Goal: Task Accomplishment & Management: Manage account settings

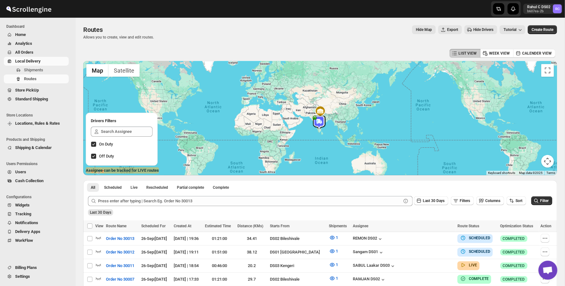
click at [110, 35] on p "Allows you to create, view and edit routes." at bounding box center [118, 37] width 71 height 5
drag, startPoint x: 86, startPoint y: 30, endPoint x: 179, endPoint y: 47, distance: 94.2
click at [179, 47] on div "Routes. This page is ready Routes Allows you to create, view and edit routes. H…" at bounding box center [320, 33] width 474 height 30
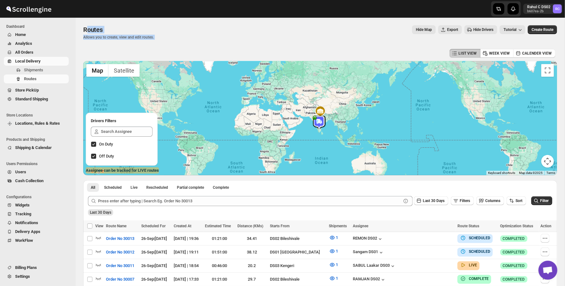
click at [178, 46] on div "Routes. This page is ready Routes Allows you to create, view and edit routes. H…" at bounding box center [320, 33] width 474 height 30
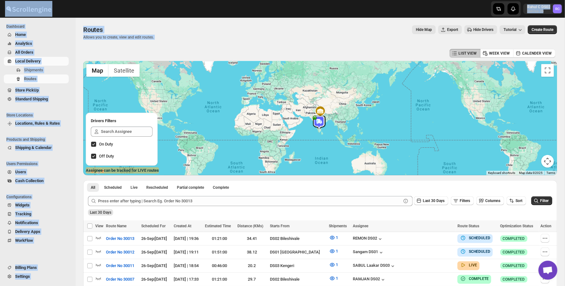
drag, startPoint x: 178, startPoint y: 46, endPoint x: 90, endPoint y: 3, distance: 98.4
click at [93, 9] on div at bounding box center [103, 9] width 207 height 16
drag, startPoint x: 93, startPoint y: 9, endPoint x: 177, endPoint y: 56, distance: 96.7
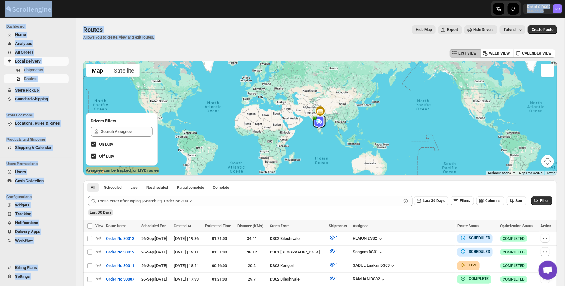
click at [177, 56] on div "LIST VIEW WEEK VIEW CALENDER VIEW" at bounding box center [320, 53] width 474 height 12
drag, startPoint x: 177, startPoint y: 56, endPoint x: 94, endPoint y: 9, distance: 95.6
click at [94, 9] on div at bounding box center [103, 9] width 207 height 16
drag, startPoint x: 94, startPoint y: 9, endPoint x: 160, endPoint y: 55, distance: 80.3
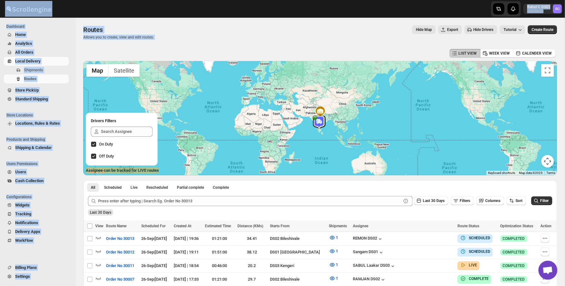
click at [160, 55] on div "LIST VIEW WEEK VIEW CALENDER VIEW" at bounding box center [320, 53] width 474 height 12
drag, startPoint x: 160, startPoint y: 55, endPoint x: 96, endPoint y: 4, distance: 81.6
click at [36, 276] on span "Settings" at bounding box center [41, 276] width 52 height 6
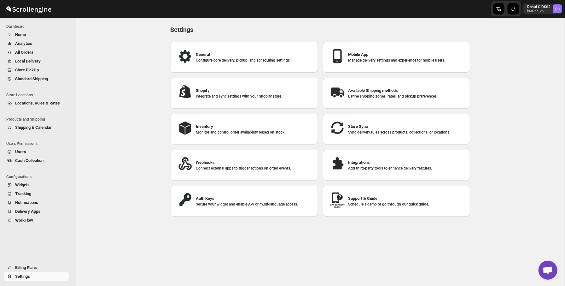
click at [332, 58] on img at bounding box center [337, 56] width 19 height 19
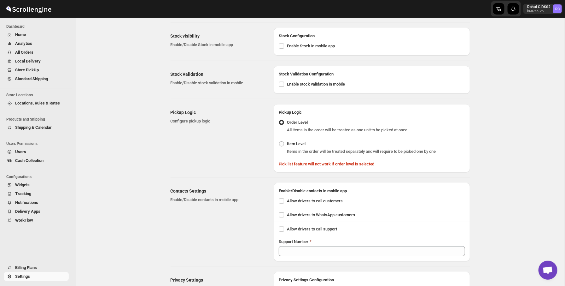
scroll to position [246, 0]
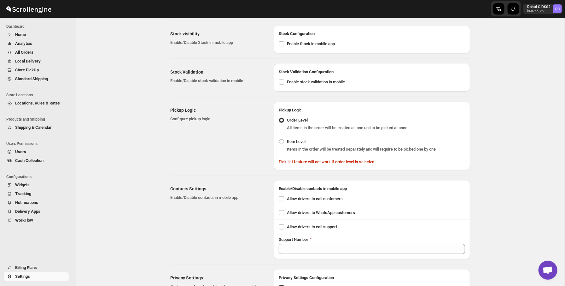
click at [273, 213] on div "Contacts Settings Enable/Disable contacts in mobile app Enable/Disable contacts…" at bounding box center [318, 217] width 305 height 84
click at [278, 180] on div "Enable/Disable contacts in mobile app" at bounding box center [372, 185] width 196 height 11
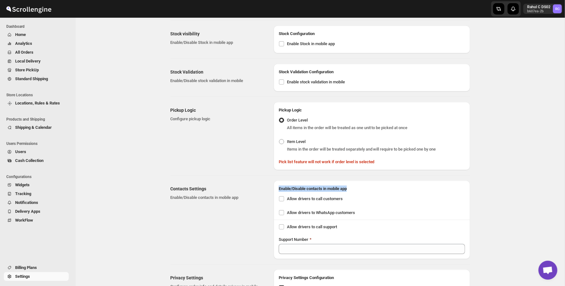
click at [278, 180] on div "Enable/Disable contacts in mobile app" at bounding box center [372, 185] width 196 height 11
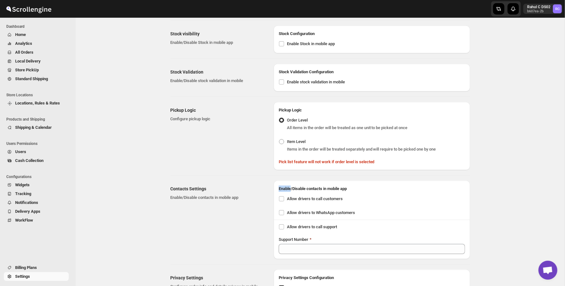
click at [278, 180] on div "Enable/Disable contacts in mobile app" at bounding box center [372, 185] width 196 height 11
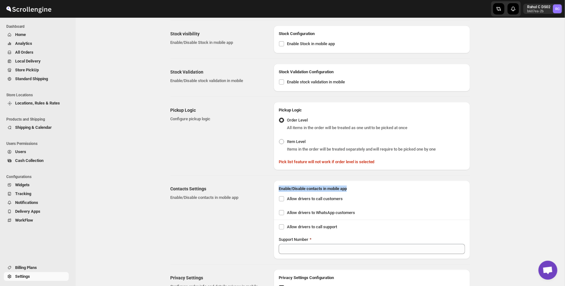
click at [278, 180] on div "Enable/Disable contacts in mobile app" at bounding box center [372, 185] width 196 height 11
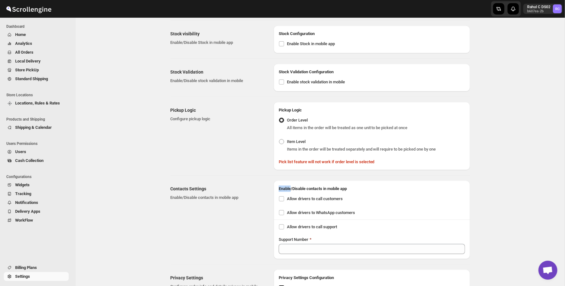
click at [278, 180] on div "Enable/Disable contacts in mobile app" at bounding box center [372, 185] width 196 height 11
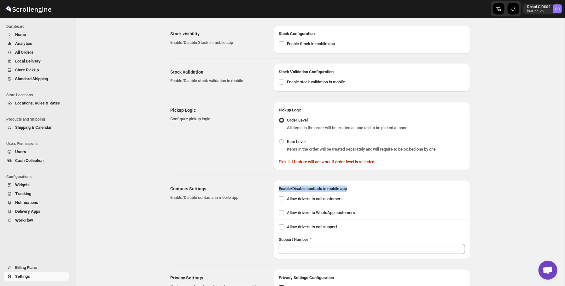
click at [278, 180] on div "Enable/Disable contacts in mobile app" at bounding box center [372, 185] width 196 height 11
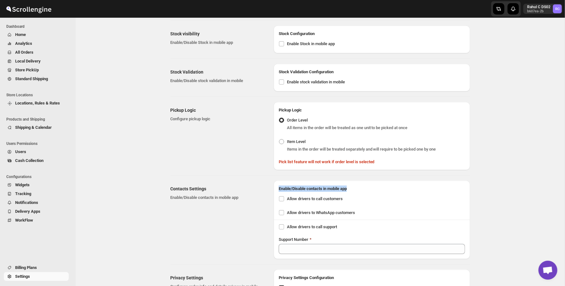
click at [278, 180] on div "Enable/Disable contacts in mobile app" at bounding box center [372, 185] width 196 height 11
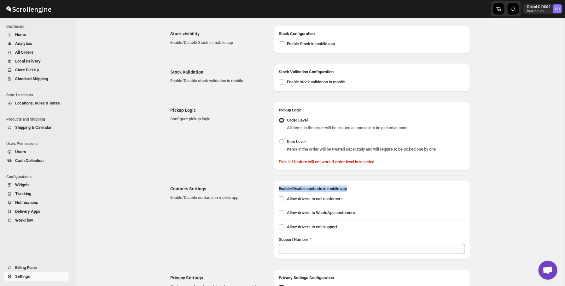
click at [278, 180] on div "Enable/Disable contacts in mobile app" at bounding box center [372, 185] width 196 height 11
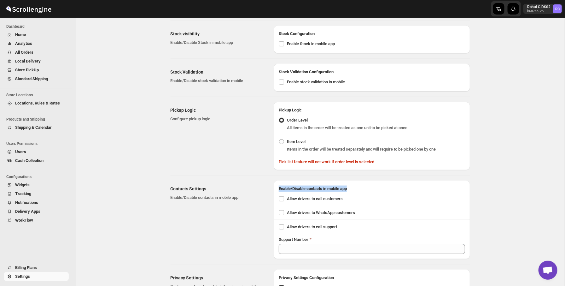
click at [278, 180] on div "Enable/Disable contacts in mobile app" at bounding box center [372, 185] width 196 height 11
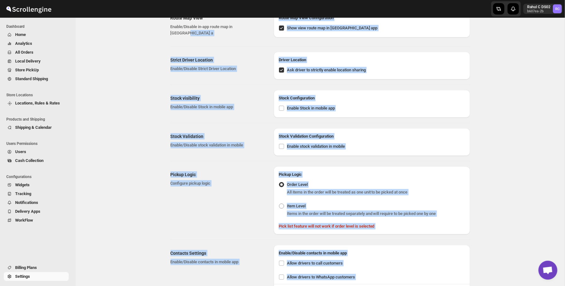
drag, startPoint x: 506, startPoint y: 253, endPoint x: 241, endPoint y: 34, distance: 344.4
click at [241, 34] on div "Mobile Application Settings. This page is ready Mobile Application Settings Sav…" at bounding box center [320, 165] width 489 height 658
click at [241, 34] on div "Route Map View Enable/Disable in-app route map in [GEOGRAPHIC_DATA] a" at bounding box center [220, 26] width 98 height 32
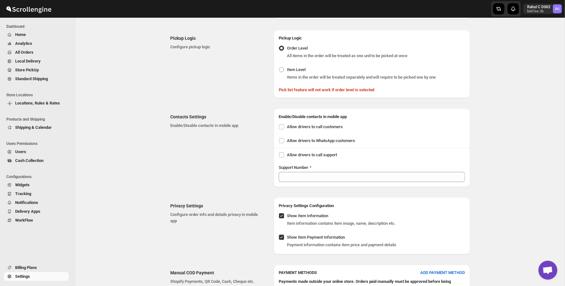
scroll to position [335, 0]
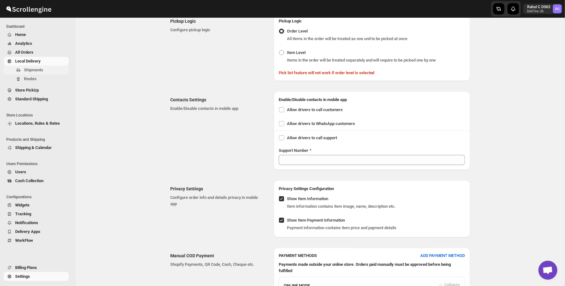
click at [32, 68] on span "Shipments" at bounding box center [33, 69] width 19 height 5
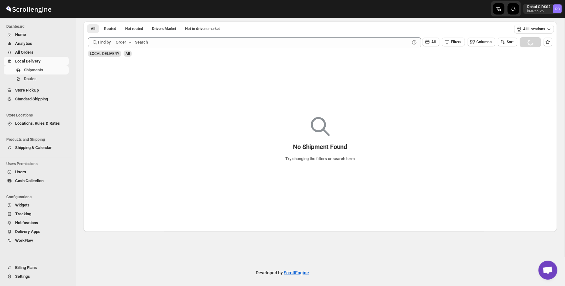
scroll to position [30, 0]
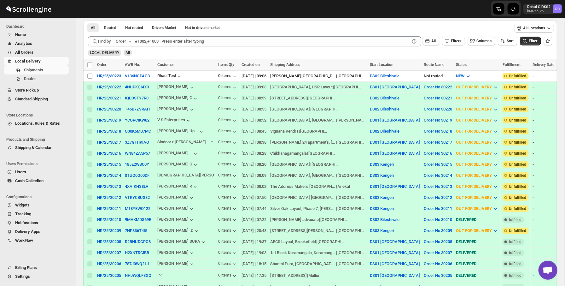
click at [33, 277] on span "Settings" at bounding box center [41, 276] width 52 height 6
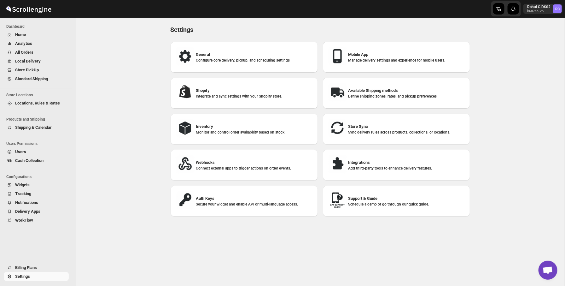
click at [382, 44] on div "Mobile App Manage delivery settings and experience for mobile users." at bounding box center [396, 57] width 147 height 31
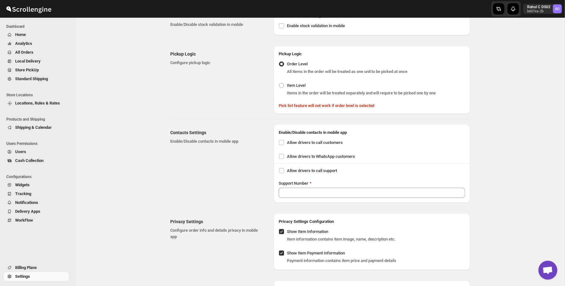
scroll to position [301, 0]
click at [288, 141] on span "Allow drivers to call customers" at bounding box center [315, 143] width 56 height 5
click at [284, 141] on input "Allow drivers to call customers" at bounding box center [281, 143] width 5 height 5
checkbox input "true"
click at [280, 169] on input "Allow drivers to call support" at bounding box center [281, 171] width 5 height 5
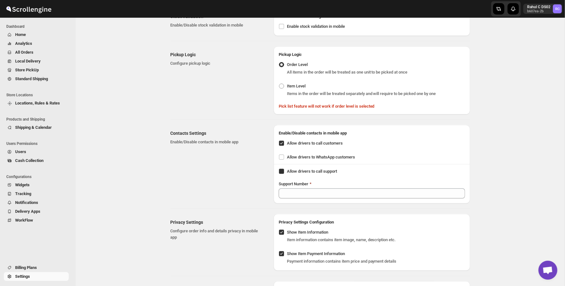
checkbox input "true"
click at [282, 154] on input "Allow drivers to WhatsApp customers" at bounding box center [281, 156] width 5 height 5
checkbox input "false"
click at [251, 169] on div "Contacts Settings Enable/Disable contacts in mobile app" at bounding box center [220, 164] width 98 height 78
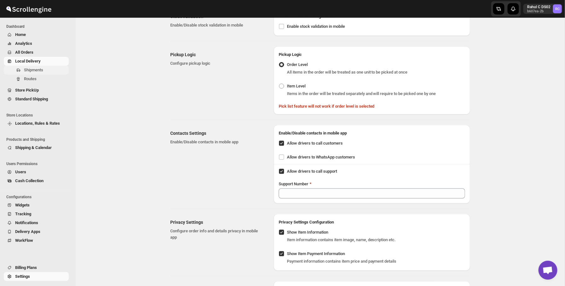
click at [46, 71] on span "Shipments" at bounding box center [46, 70] width 44 height 6
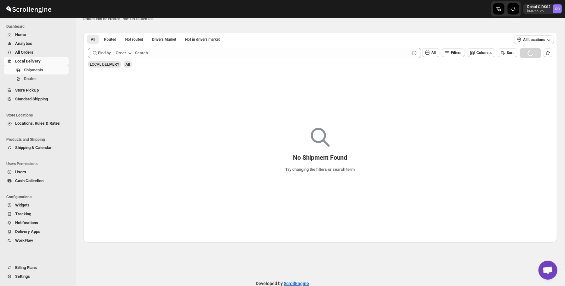
scroll to position [19, 0]
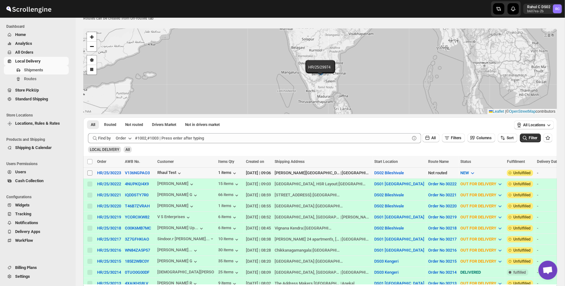
click at [88, 174] on input "Select shipment" at bounding box center [89, 172] width 5 height 5
checkbox input "true"
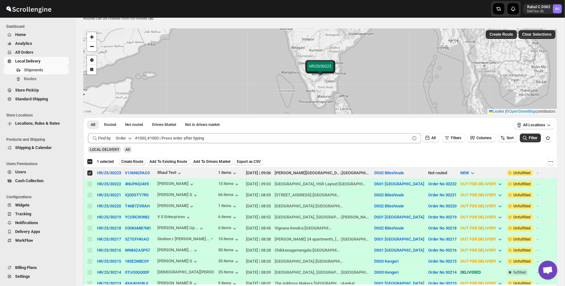
click at [143, 162] on span "Create Route" at bounding box center [132, 161] width 22 height 5
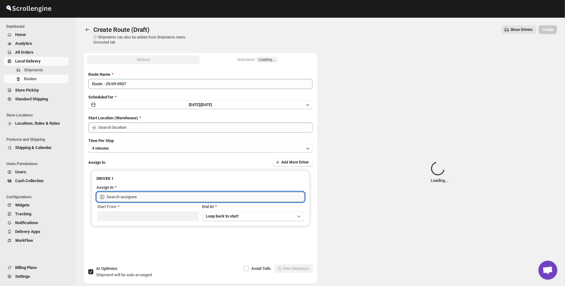
click at [129, 195] on input "text" at bounding box center [206, 197] width 198 height 10
type input "DS02 Bileshivale"
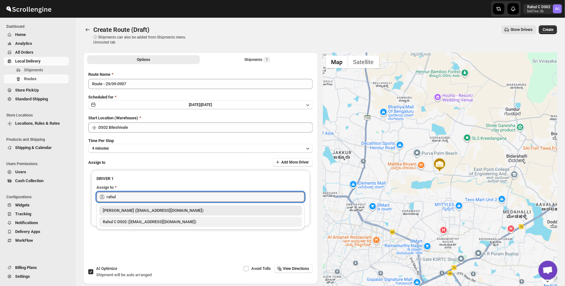
click at [134, 224] on div "Rahul C DS02 ([EMAIL_ADDRESS][DOMAIN_NAME])" at bounding box center [200, 221] width 195 height 6
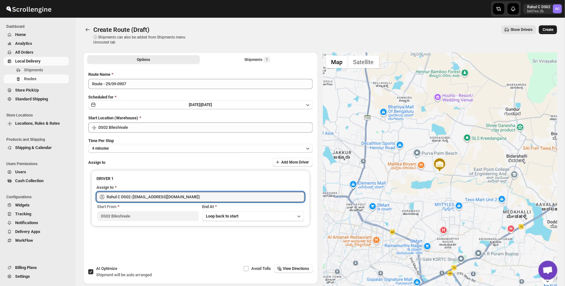
type input "Rahul C DS02 ([EMAIL_ADDRESS][DOMAIN_NAME])"
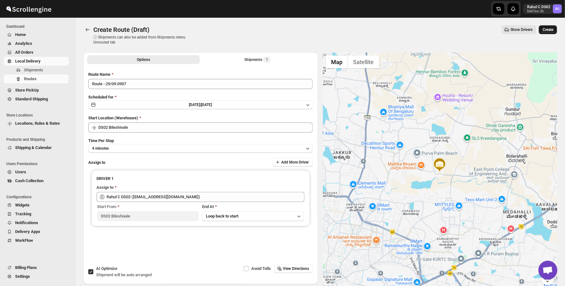
click at [545, 31] on span "Create" at bounding box center [548, 29] width 11 height 5
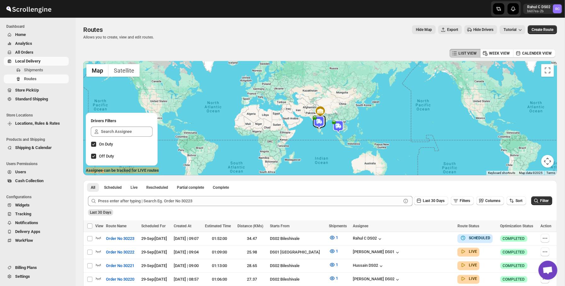
click at [30, 277] on span "Settings" at bounding box center [22, 276] width 15 height 5
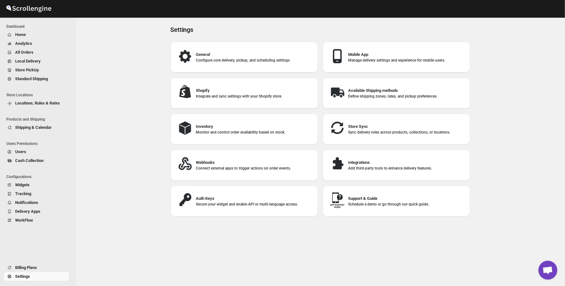
click at [394, 57] on h3 "Mobile App" at bounding box center [406, 54] width 117 height 6
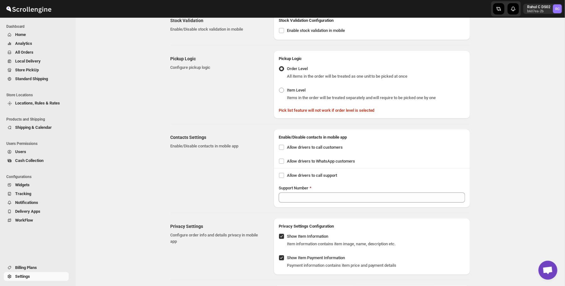
scroll to position [300, 0]
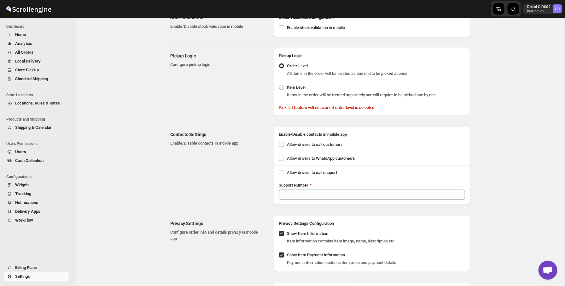
click at [282, 142] on input "Allow drivers to call customers" at bounding box center [281, 144] width 5 height 5
checkbox input "true"
click at [282, 156] on input "Allow drivers to WhatsApp customers" at bounding box center [281, 158] width 5 height 5
checkbox input "true"
click at [282, 170] on input "Allow drivers to call support" at bounding box center [281, 172] width 5 height 5
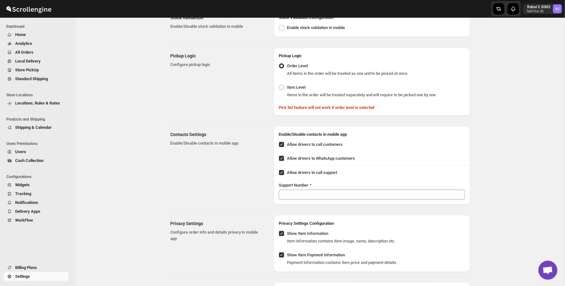
click at [282, 170] on input "Allow drivers to call support" at bounding box center [281, 172] width 5 height 5
checkbox input "false"
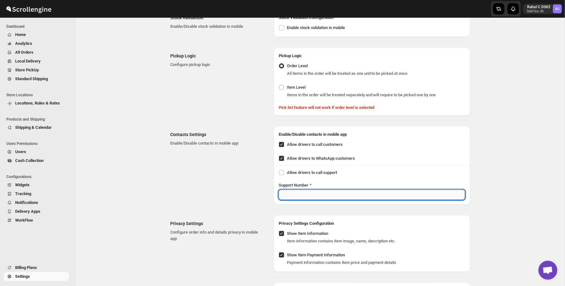
click at [314, 189] on input "Support Number" at bounding box center [372, 194] width 186 height 10
paste input "7619625175"
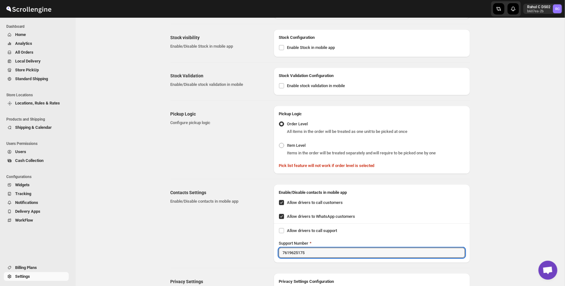
scroll to position [0, 0]
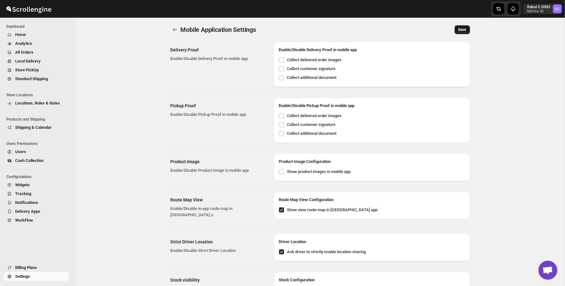
type input "7619625175"
click at [463, 30] on span "Save" at bounding box center [462, 29] width 8 height 5
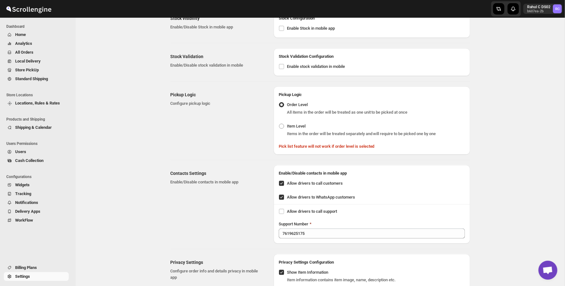
scroll to position [274, 0]
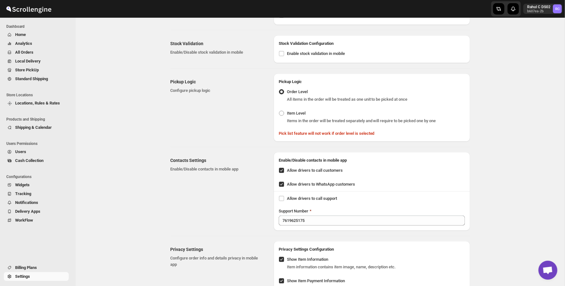
click at [282, 182] on label "Allow drivers to WhatsApp customers" at bounding box center [317, 184] width 76 height 9
click at [282, 182] on input "Allow drivers to WhatsApp customers" at bounding box center [281, 184] width 5 height 5
checkbox input "false"
click at [282, 196] on input "Allow drivers to call support" at bounding box center [281, 198] width 5 height 5
checkbox input "true"
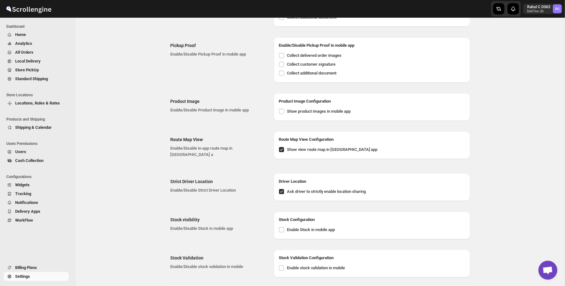
scroll to position [0, 0]
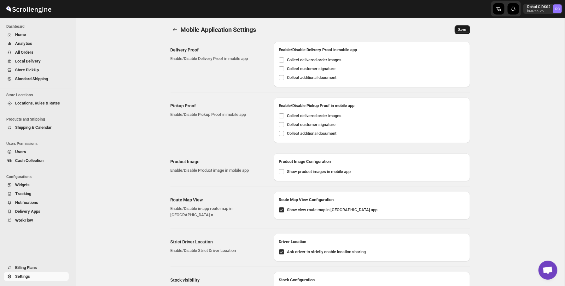
click at [467, 26] on button "Save" at bounding box center [462, 29] width 15 height 9
click at [430, 33] on div "Save" at bounding box center [414, 29] width 112 height 9
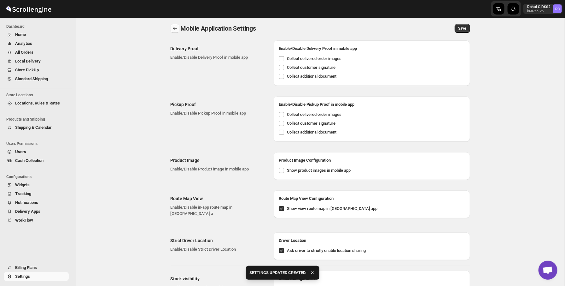
click at [177, 30] on icon "back" at bounding box center [175, 28] width 6 height 6
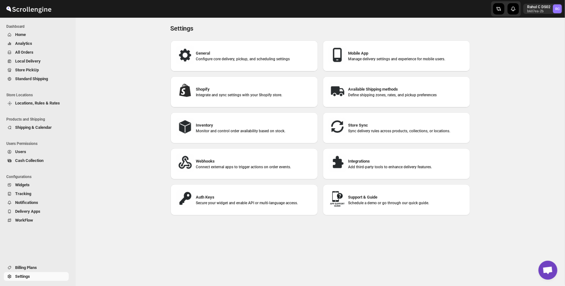
click at [18, 35] on span "Home" at bounding box center [20, 34] width 11 height 5
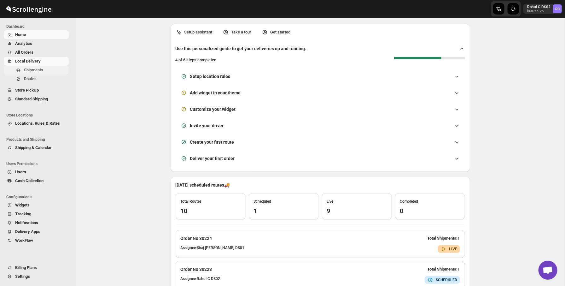
click at [35, 72] on span "Shipments" at bounding box center [33, 69] width 19 height 5
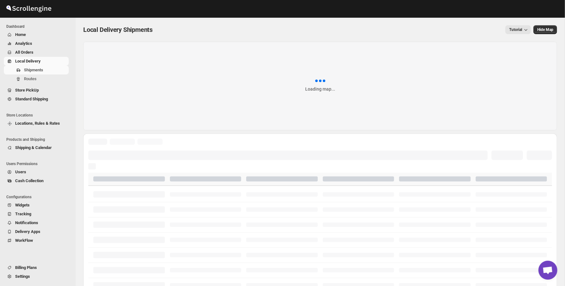
click at [31, 84] on div "Shipments Routes" at bounding box center [36, 76] width 73 height 20
click at [36, 81] on span "Routes" at bounding box center [46, 79] width 44 height 6
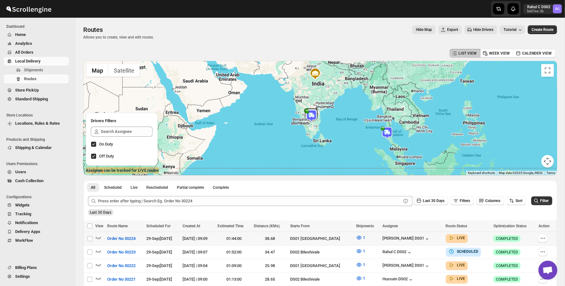
click at [103, 240] on div at bounding box center [100, 238] width 10 height 8
click at [100, 240] on icon "button" at bounding box center [98, 237] width 6 height 6
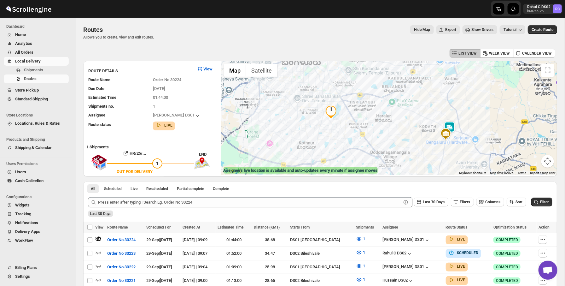
click at [451, 125] on img at bounding box center [449, 127] width 13 height 13
click at [456, 110] on button "button" at bounding box center [451, 112] width 14 height 9
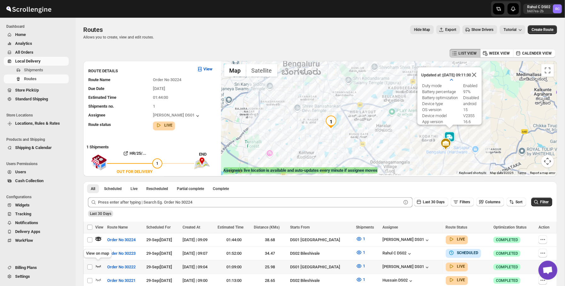
click at [98, 266] on icon "button" at bounding box center [98, 266] width 6 height 6
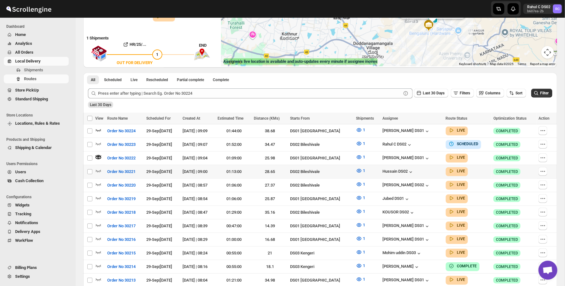
scroll to position [106, 0]
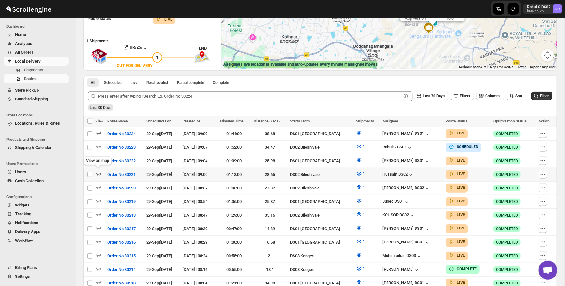
click at [96, 173] on icon "button" at bounding box center [98, 173] width 6 height 6
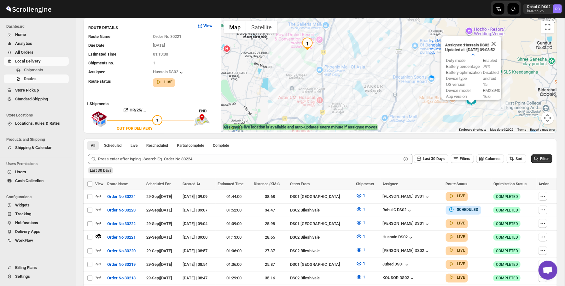
scroll to position [69, 0]
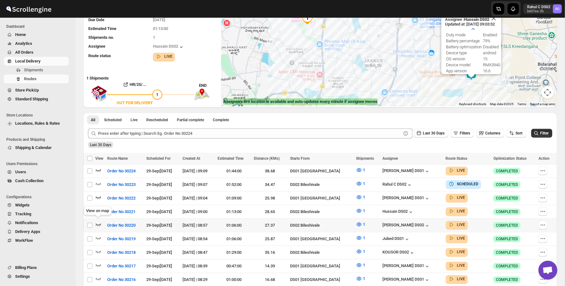
click at [97, 224] on icon "button" at bounding box center [98, 224] width 6 height 6
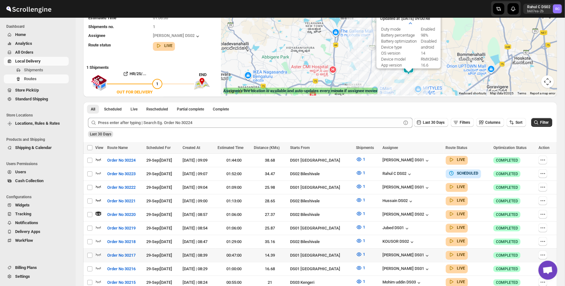
scroll to position [102, 0]
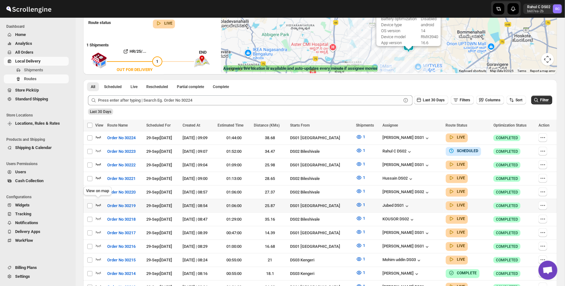
click at [97, 204] on icon "button" at bounding box center [98, 205] width 5 height 3
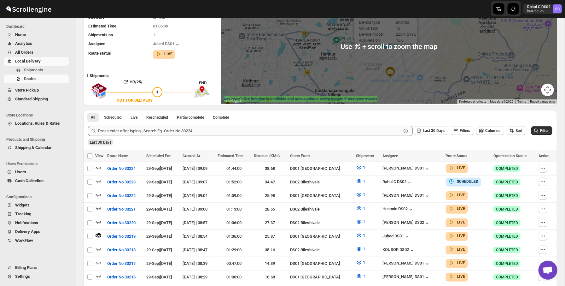
scroll to position [80, 0]
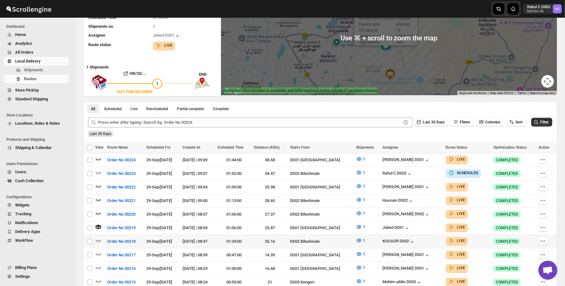
click at [103, 238] on div at bounding box center [100, 241] width 10 height 8
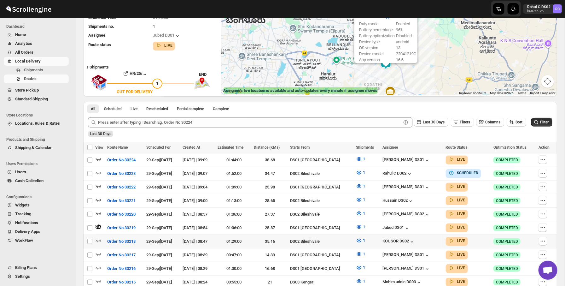
click at [102, 238] on div at bounding box center [100, 241] width 10 height 8
click at [97, 240] on icon "button" at bounding box center [98, 240] width 6 height 6
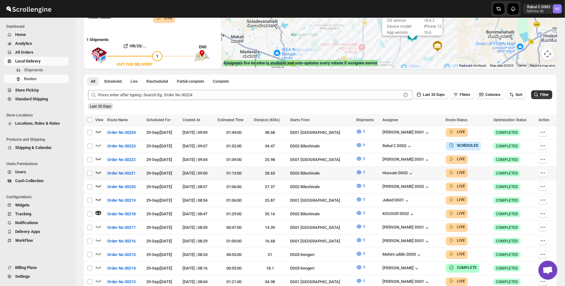
scroll to position [113, 0]
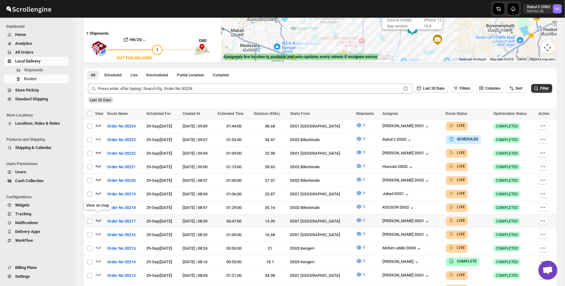
click at [96, 218] on icon "button" at bounding box center [98, 220] width 6 height 6
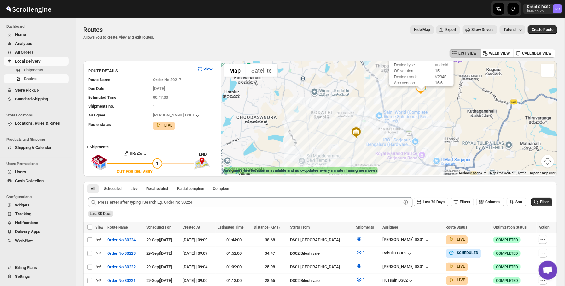
scroll to position [0, 0]
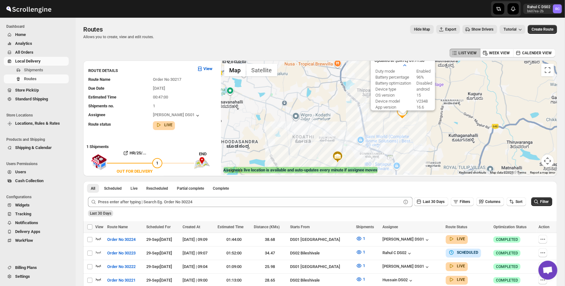
drag, startPoint x: 327, startPoint y: 115, endPoint x: 306, endPoint y: 144, distance: 36.0
click at [306, 144] on div "Assignee : [PERSON_NAME] DS01 Updated at : [DATE] 09:11:56 Duty mode Enabled Ba…" at bounding box center [389, 118] width 336 height 114
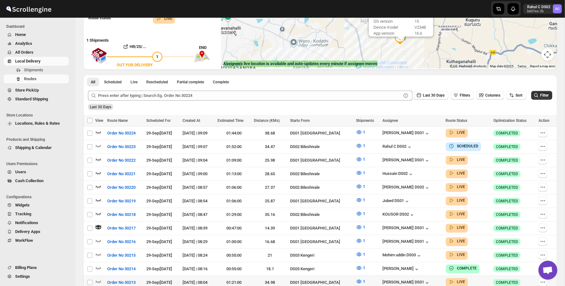
scroll to position [111, 0]
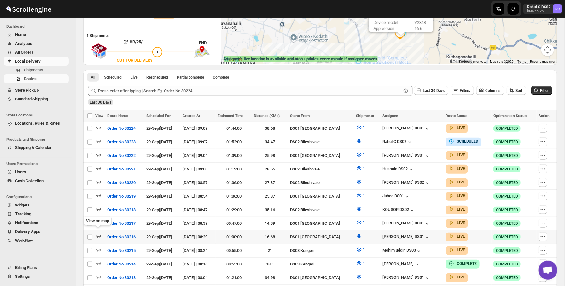
click at [96, 233] on icon "button" at bounding box center [98, 236] width 6 height 6
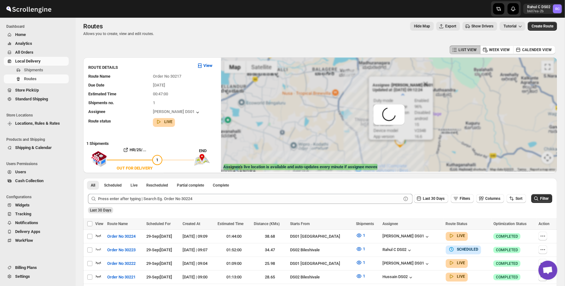
scroll to position [0, 0]
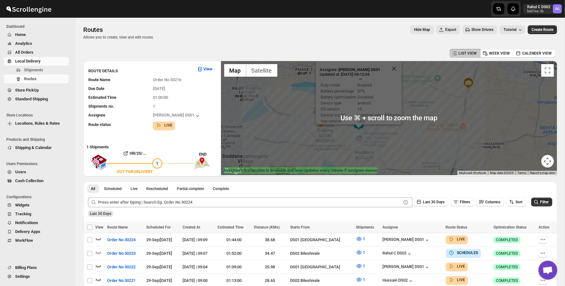
click at [352, 218] on div "Submit Last 30 Days Filters Columns Sort Filter Last 30 Days" at bounding box center [320, 206] width 474 height 29
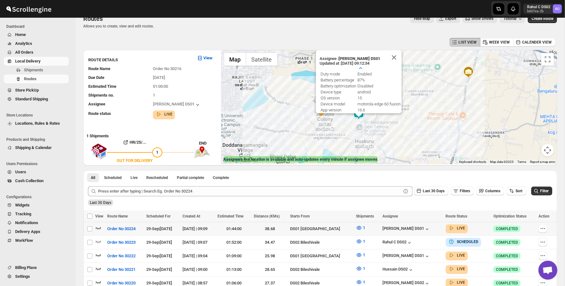
scroll to position [19, 0]
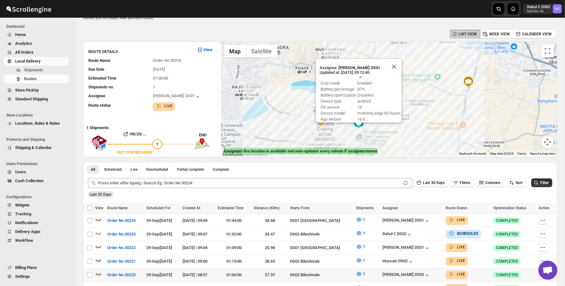
click at [99, 268] on td at bounding box center [100, 275] width 10 height 14
checkbox input "true"
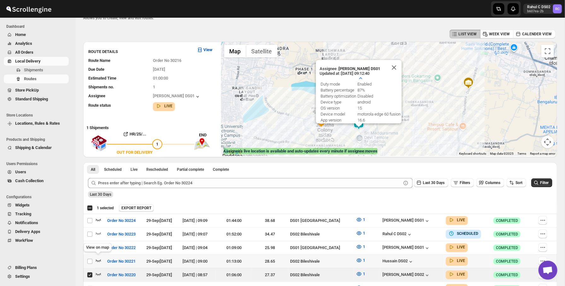
click at [98, 257] on icon "button" at bounding box center [98, 260] width 6 height 6
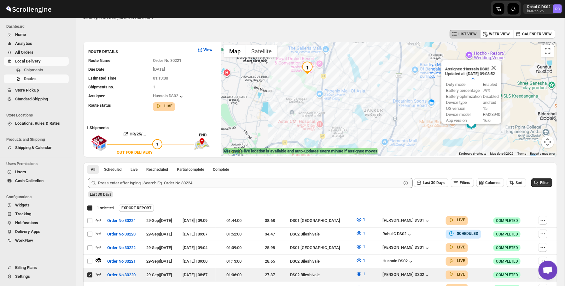
drag, startPoint x: 99, startPoint y: 246, endPoint x: 242, endPoint y: 179, distance: 158.8
click at [102, 244] on div at bounding box center [100, 247] width 10 height 8
click at [99, 245] on icon "button" at bounding box center [98, 246] width 6 height 6
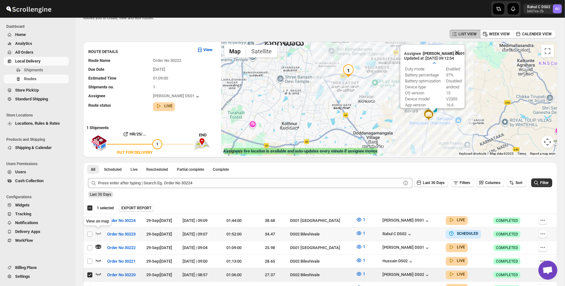
click at [98, 219] on div "View on map" at bounding box center [97, 222] width 31 height 14
click at [98, 221] on icon "button" at bounding box center [98, 219] width 6 height 6
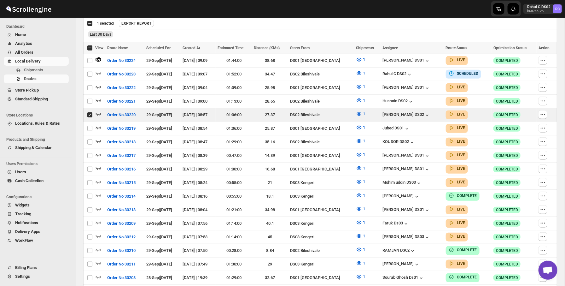
scroll to position [275, 0]
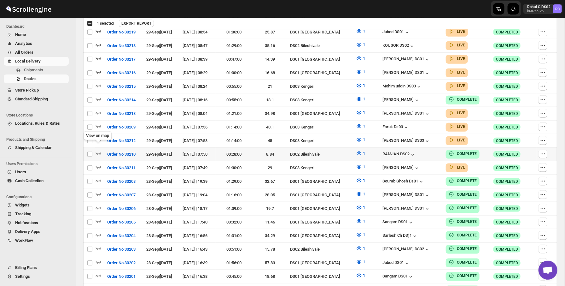
click at [97, 153] on span at bounding box center [98, 155] width 6 height 5
click at [97, 166] on icon "button" at bounding box center [98, 167] width 5 height 3
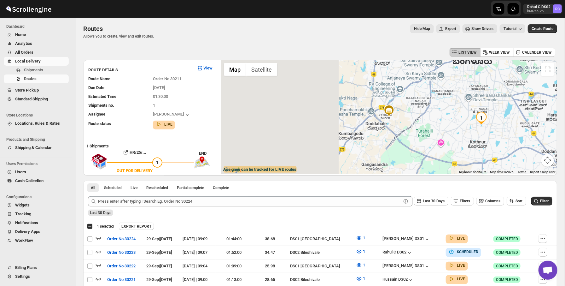
scroll to position [0, 0]
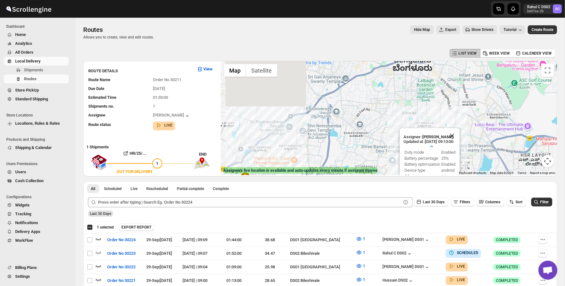
drag, startPoint x: 373, startPoint y: 83, endPoint x: 321, endPoint y: 175, distance: 106.3
click at [321, 175] on div "← Move left → Move right ↑ Move up ↓ Move down + Zoom in - Zoom out Home Jump l…" at bounding box center [389, 118] width 336 height 115
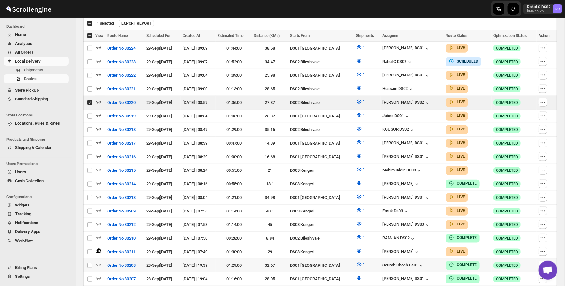
scroll to position [218, 0]
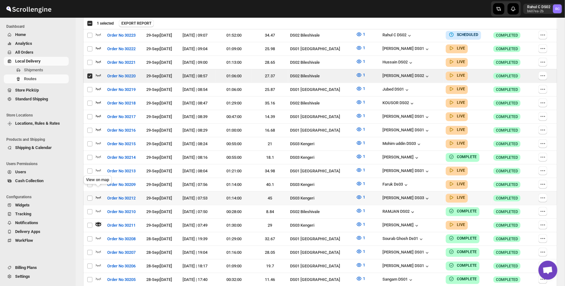
click at [97, 194] on icon "button" at bounding box center [98, 197] width 6 height 6
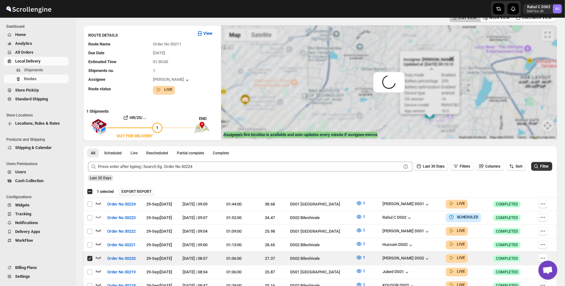
scroll to position [0, 0]
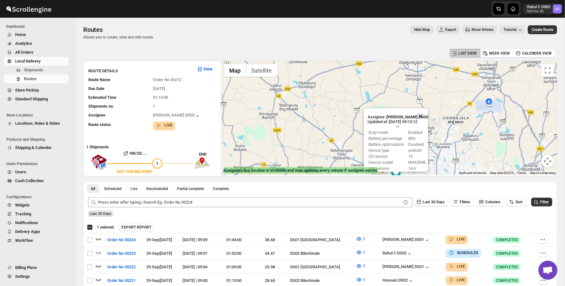
drag, startPoint x: 405, startPoint y: 100, endPoint x: 400, endPoint y: 197, distance: 97.5
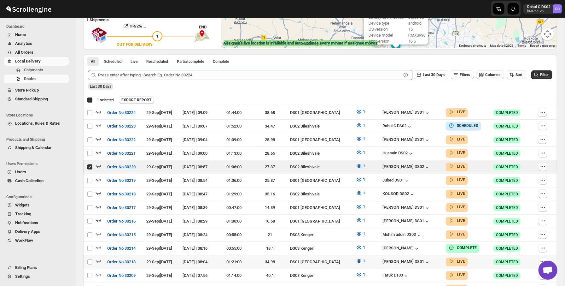
scroll to position [136, 0]
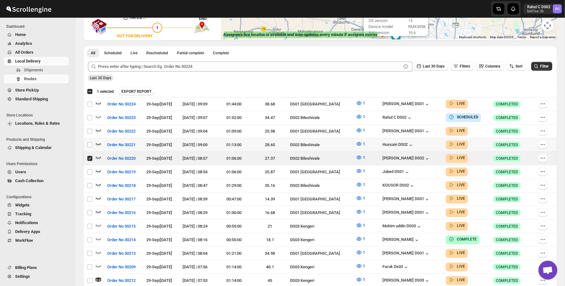
click at [95, 142] on td "Select route" at bounding box center [89, 145] width 12 height 14
checkbox input "true"
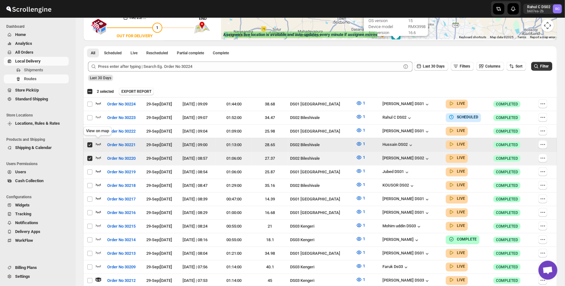
click at [97, 141] on icon "button" at bounding box center [98, 144] width 6 height 6
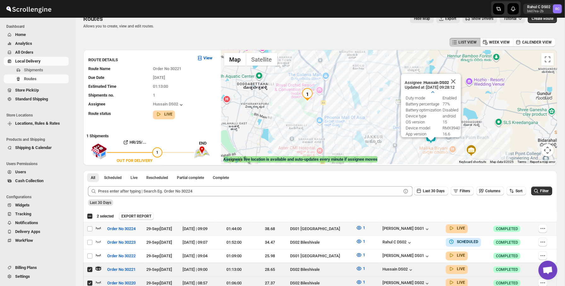
scroll to position [14, 0]
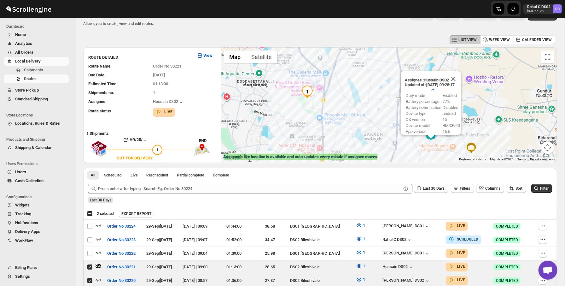
click at [430, 86] on button "button" at bounding box center [433, 89] width 14 height 9
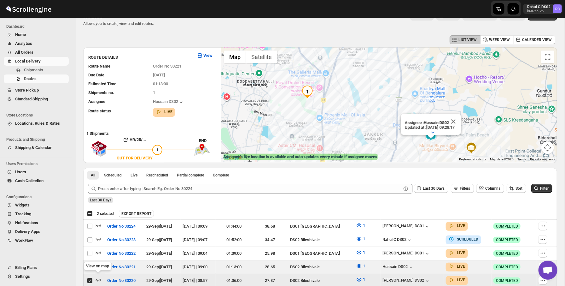
click at [99, 278] on icon "button" at bounding box center [98, 279] width 6 height 6
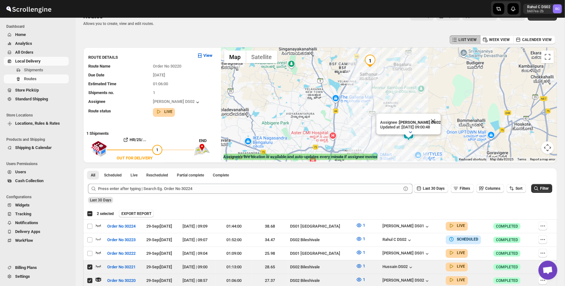
click at [413, 131] on icon "button" at bounding box center [410, 132] width 6 height 6
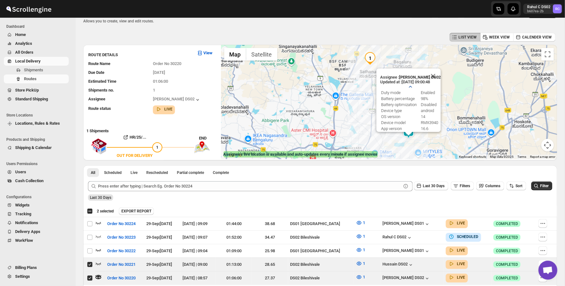
scroll to position [0, 0]
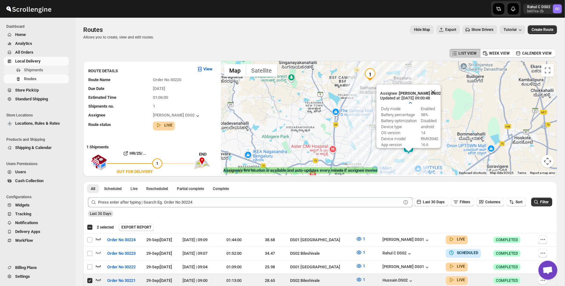
click at [24, 71] on span "Shipments" at bounding box center [33, 69] width 19 height 5
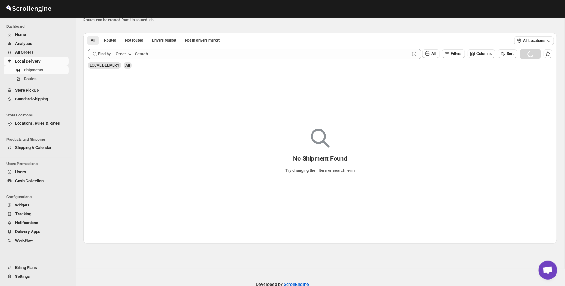
scroll to position [32, 0]
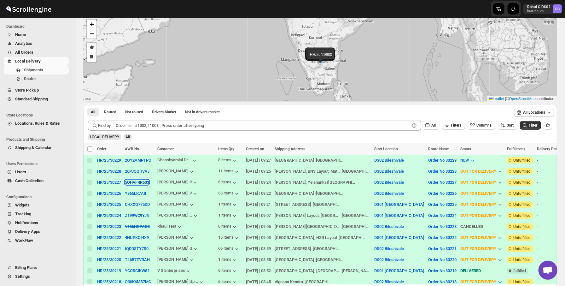
click at [141, 183] on button "5OHVFRR633" at bounding box center [137, 182] width 24 height 5
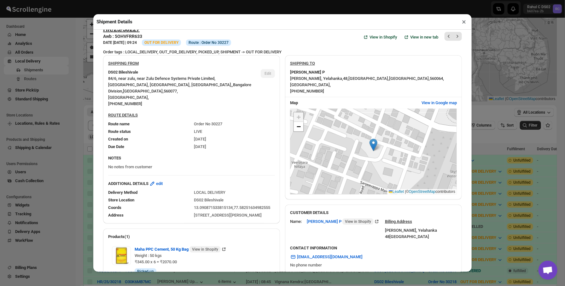
scroll to position [13, 0]
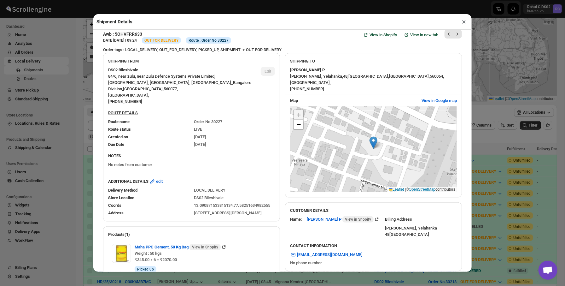
click at [131, 77] on span "84/6, near zulu, near Zulu Defence Systems Private Limited, [GEOGRAPHIC_DATA], …" at bounding box center [170, 79] width 124 height 11
drag, startPoint x: 131, startPoint y: 225, endPoint x: 273, endPoint y: 221, distance: 141.6
click at [273, 216] on div "[STREET_ADDRESS][PERSON_NAME]" at bounding box center [234, 213] width 81 height 6
click at [241, 216] on div "[STREET_ADDRESS][PERSON_NAME]" at bounding box center [234, 213] width 81 height 6
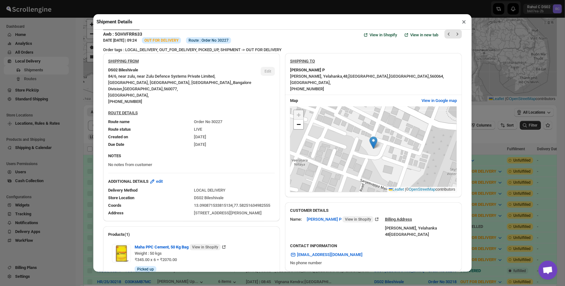
click at [241, 216] on div "[STREET_ADDRESS][PERSON_NAME]" at bounding box center [234, 213] width 81 height 6
click at [328, 80] on div "[PERSON_NAME], [GEOGRAPHIC_DATA] , [GEOGRAPHIC_DATA] , [PHONE_NUMBER]" at bounding box center [373, 82] width 167 height 19
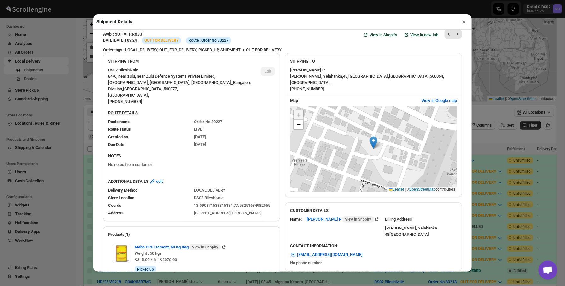
click at [322, 73] on div "[PERSON_NAME], [GEOGRAPHIC_DATA] , [GEOGRAPHIC_DATA] , [PHONE_NUMBER]" at bounding box center [373, 82] width 167 height 19
click at [348, 77] on span "48 ," at bounding box center [345, 76] width 5 height 5
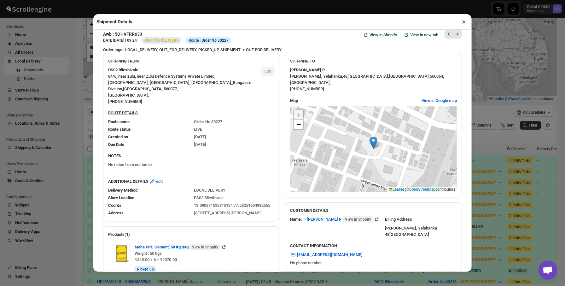
click at [72, 147] on div "Shipment Details × HR/25/30227 Awb : 5OHVFRR633 DATE [DATE] | 09:24 Info OUT FO…" at bounding box center [282, 143] width 565 height 286
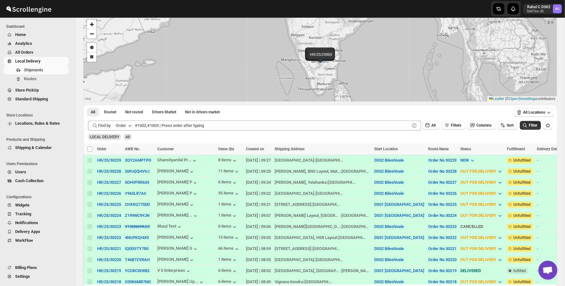
click at [85, 164] on td "Select shipment" at bounding box center [89, 159] width 12 height 11
